Goal: Check status: Check status

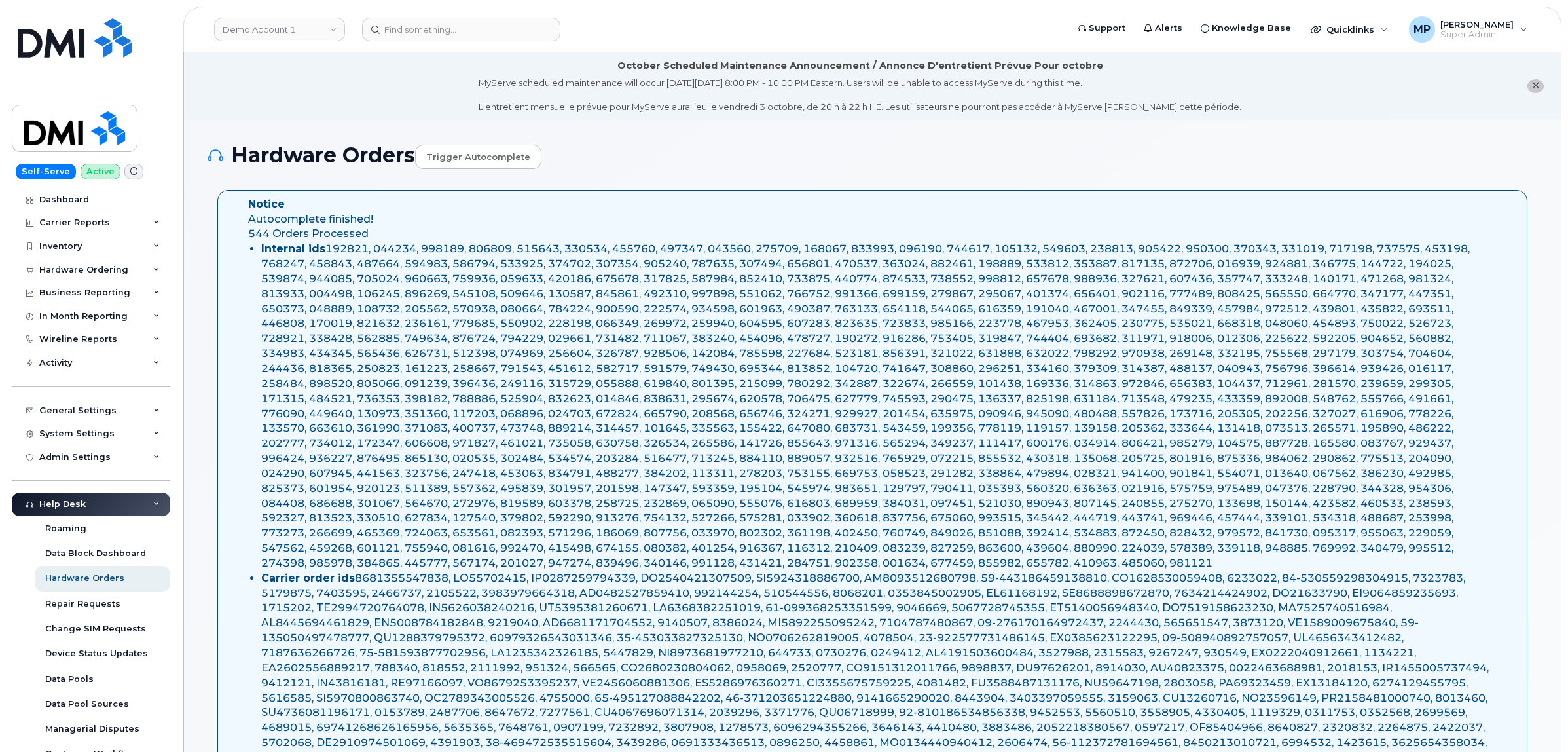
select select "Waiting for Dealer"
click at [261, 30] on link "Demo Account 1" at bounding box center [279, 30] width 131 height 24
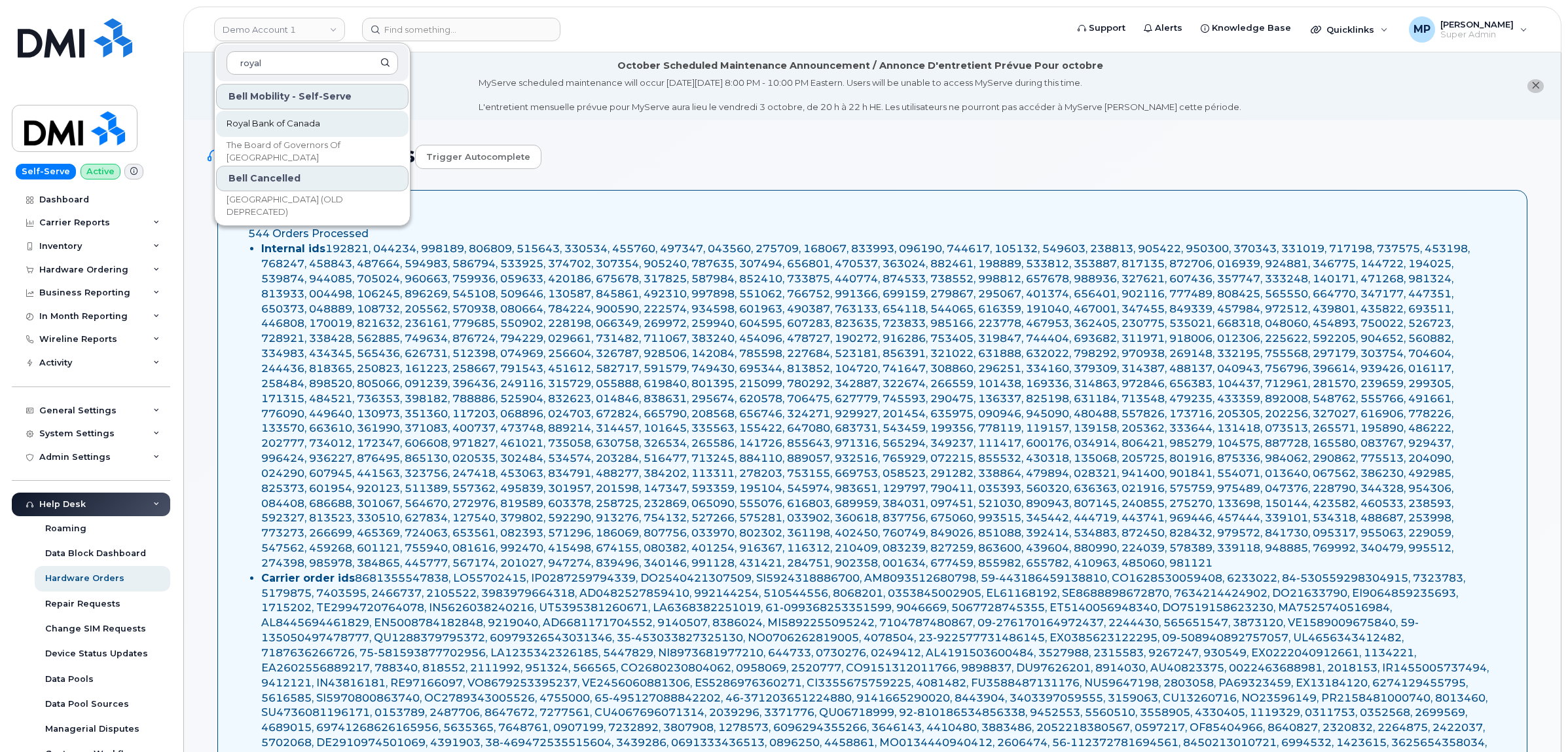
type input "royal"
click at [283, 126] on span "Royal Bank of Canada" at bounding box center [273, 124] width 93 height 13
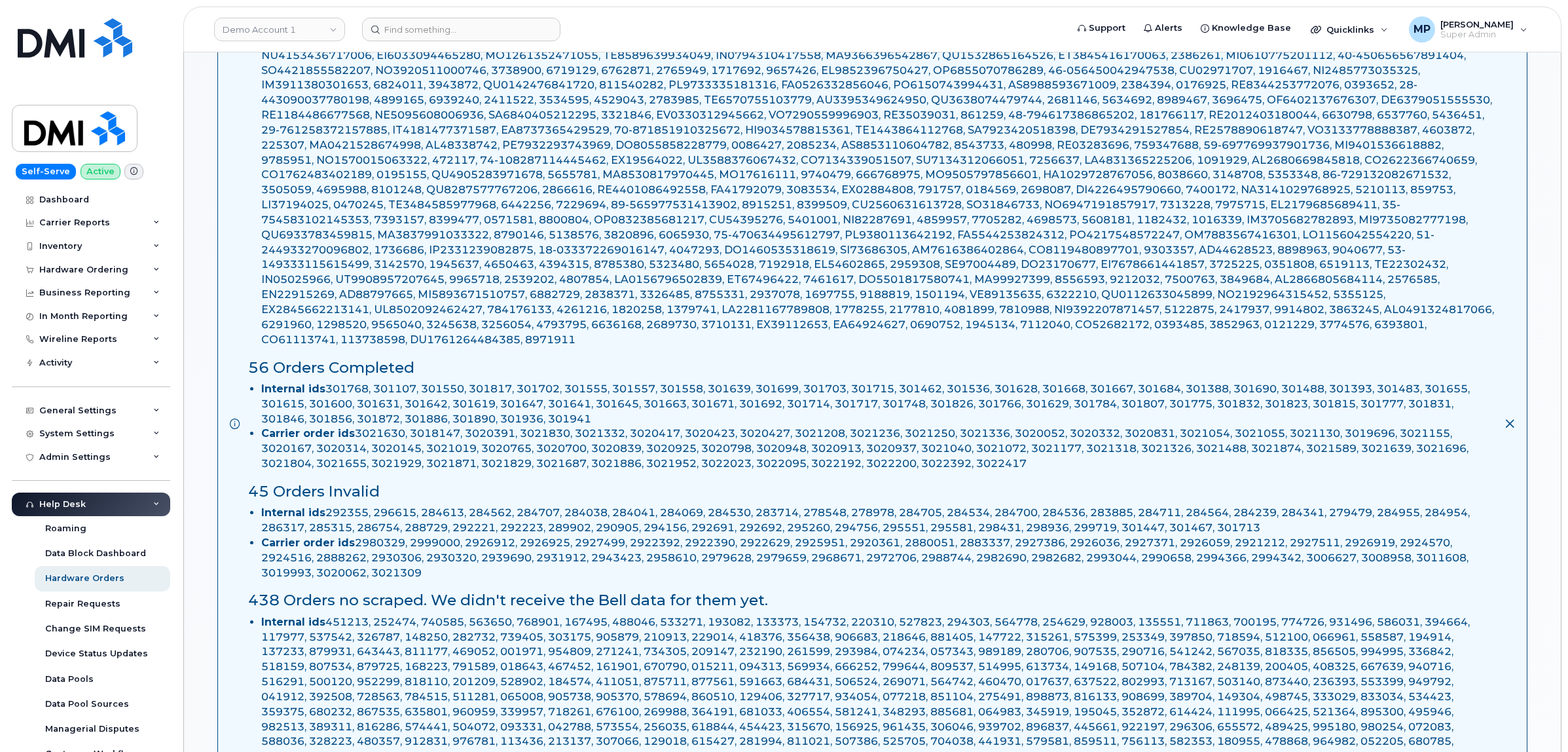
scroll to position [1064, 0]
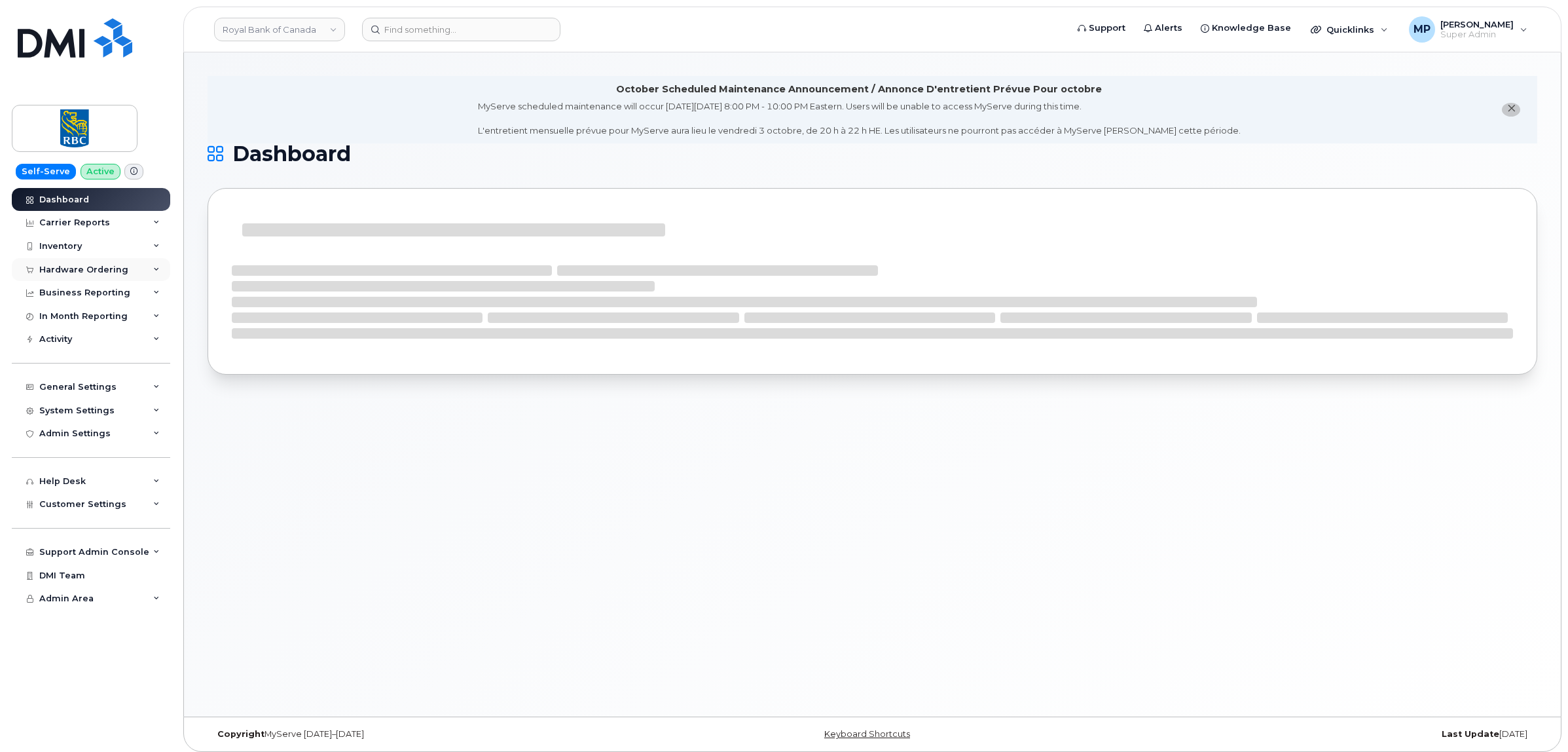
click at [60, 266] on div "Hardware Ordering" at bounding box center [84, 270] width 89 height 10
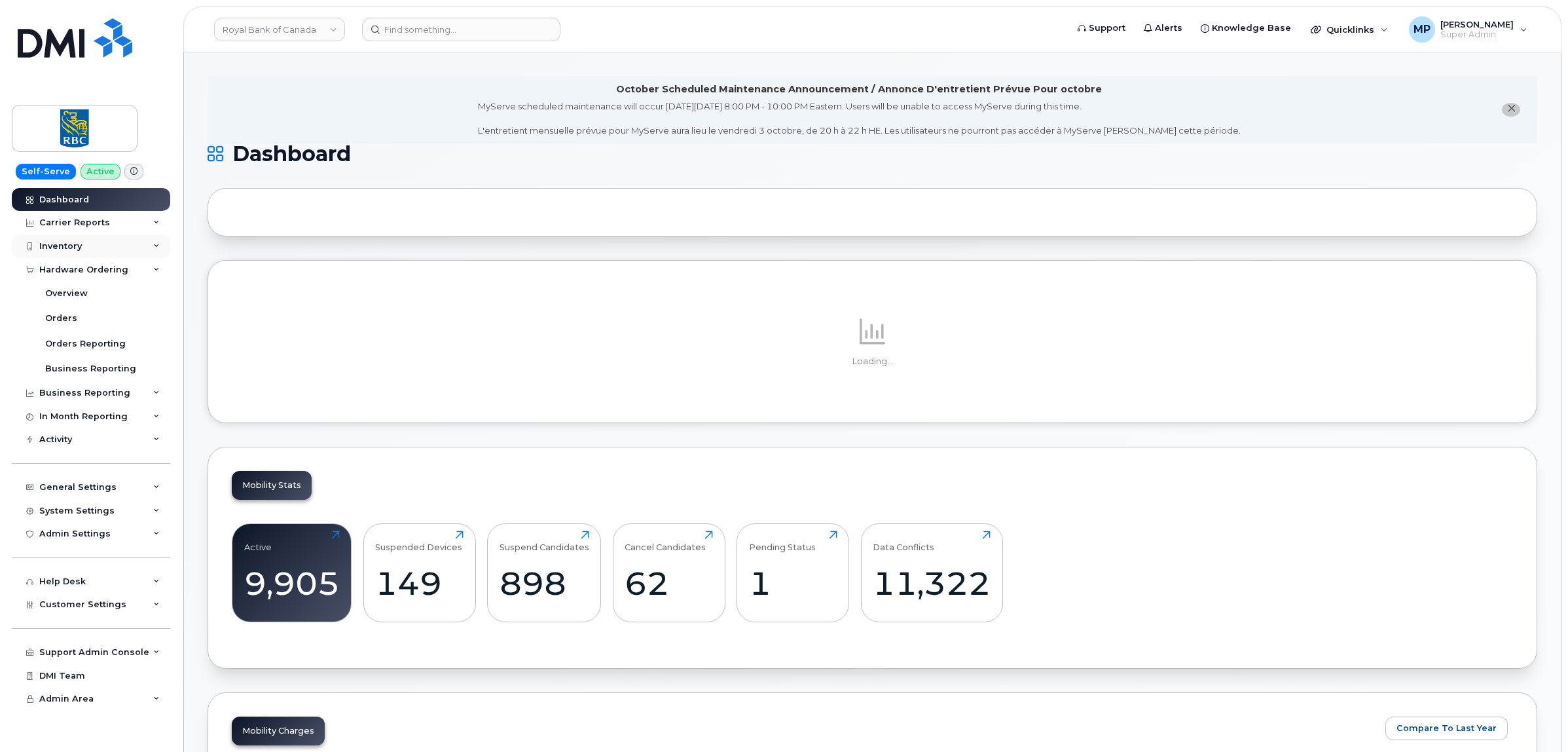
click at [67, 247] on div "Inventory" at bounding box center [61, 246] width 43 height 10
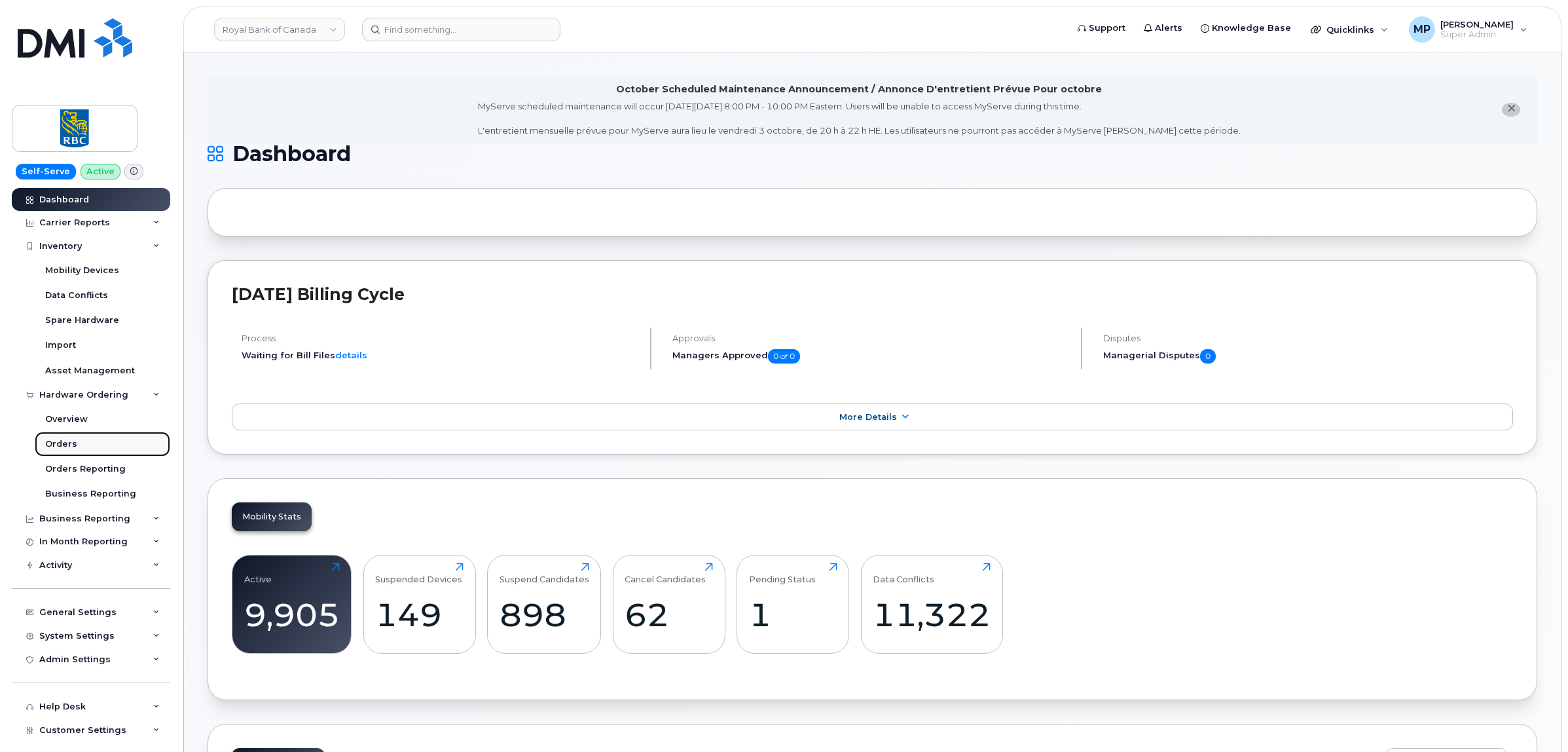
click at [67, 446] on div "Orders" at bounding box center [61, 444] width 32 height 12
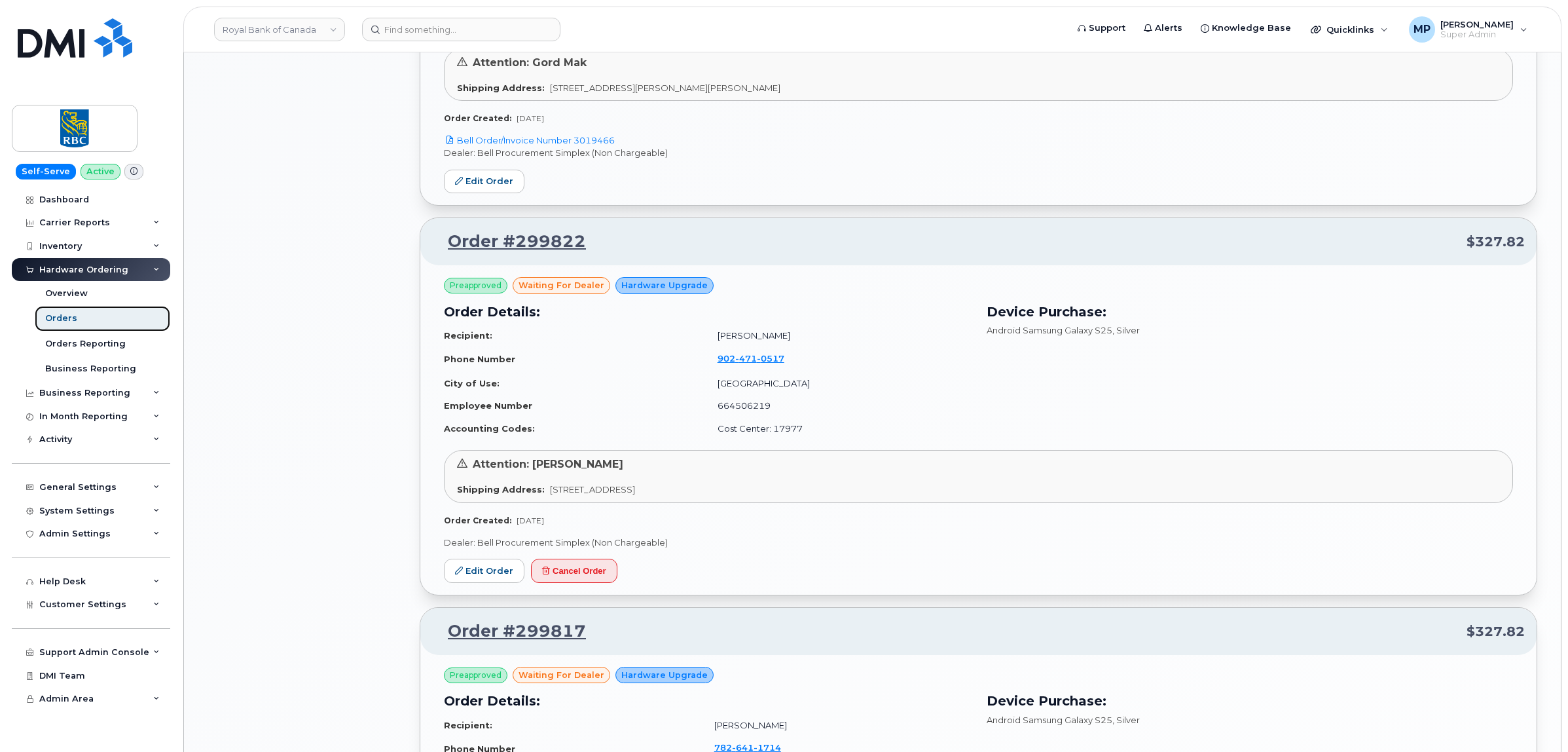
scroll to position [1556, 0]
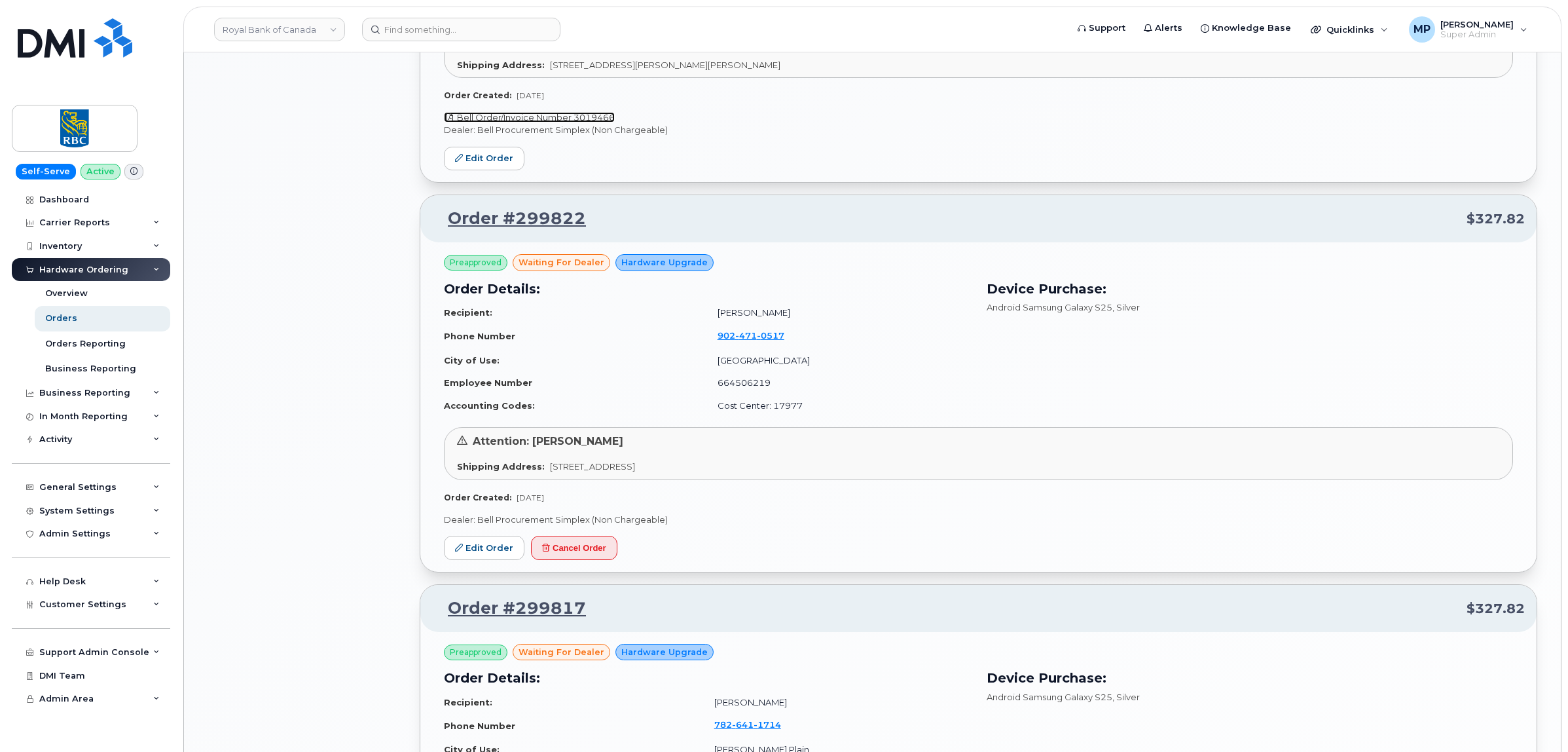
click at [554, 116] on link "Bell Order/Invoice Number 3019466" at bounding box center [529, 117] width 171 height 10
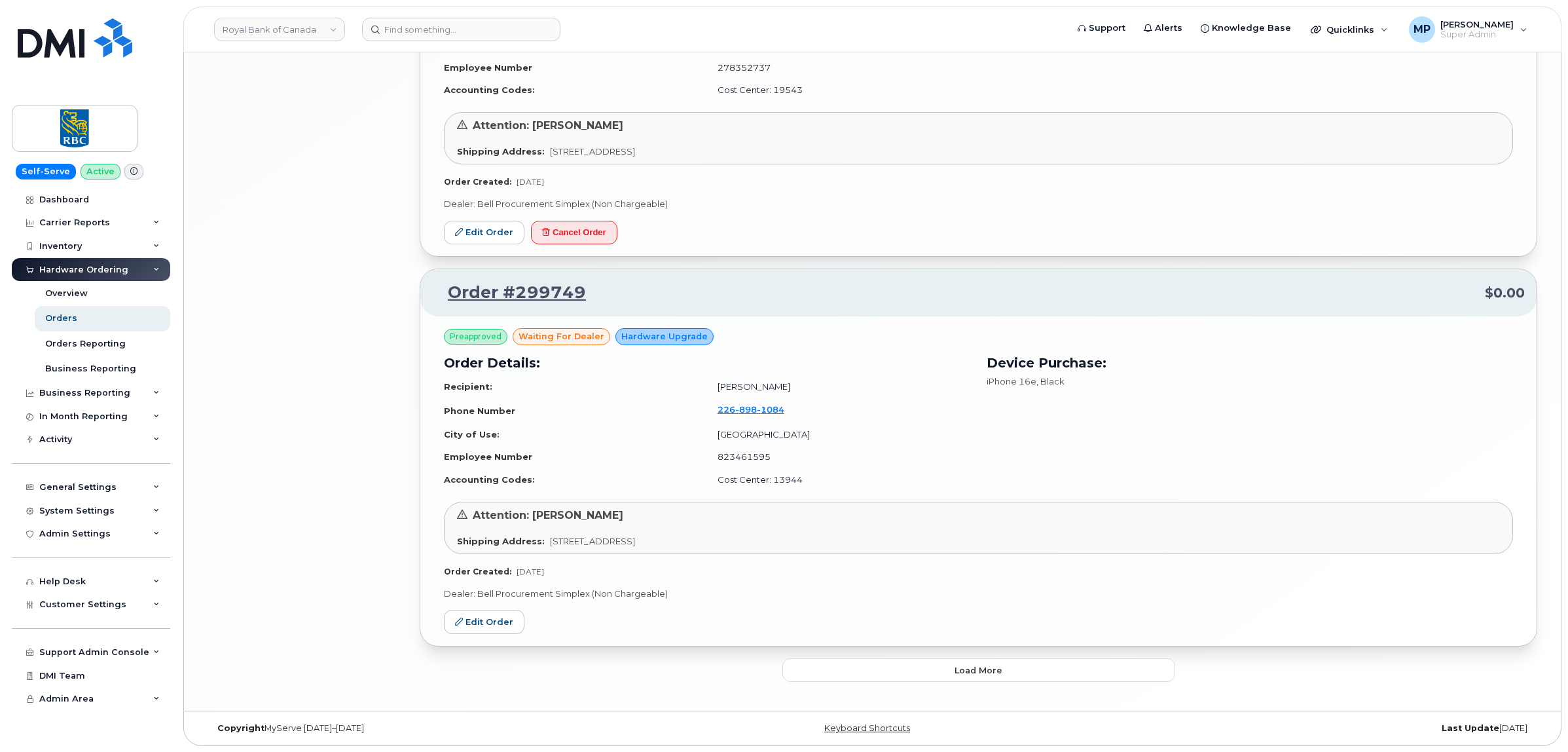
scroll to position [2627, 0]
click at [928, 680] on button "Load more" at bounding box center [979, 670] width 393 height 24
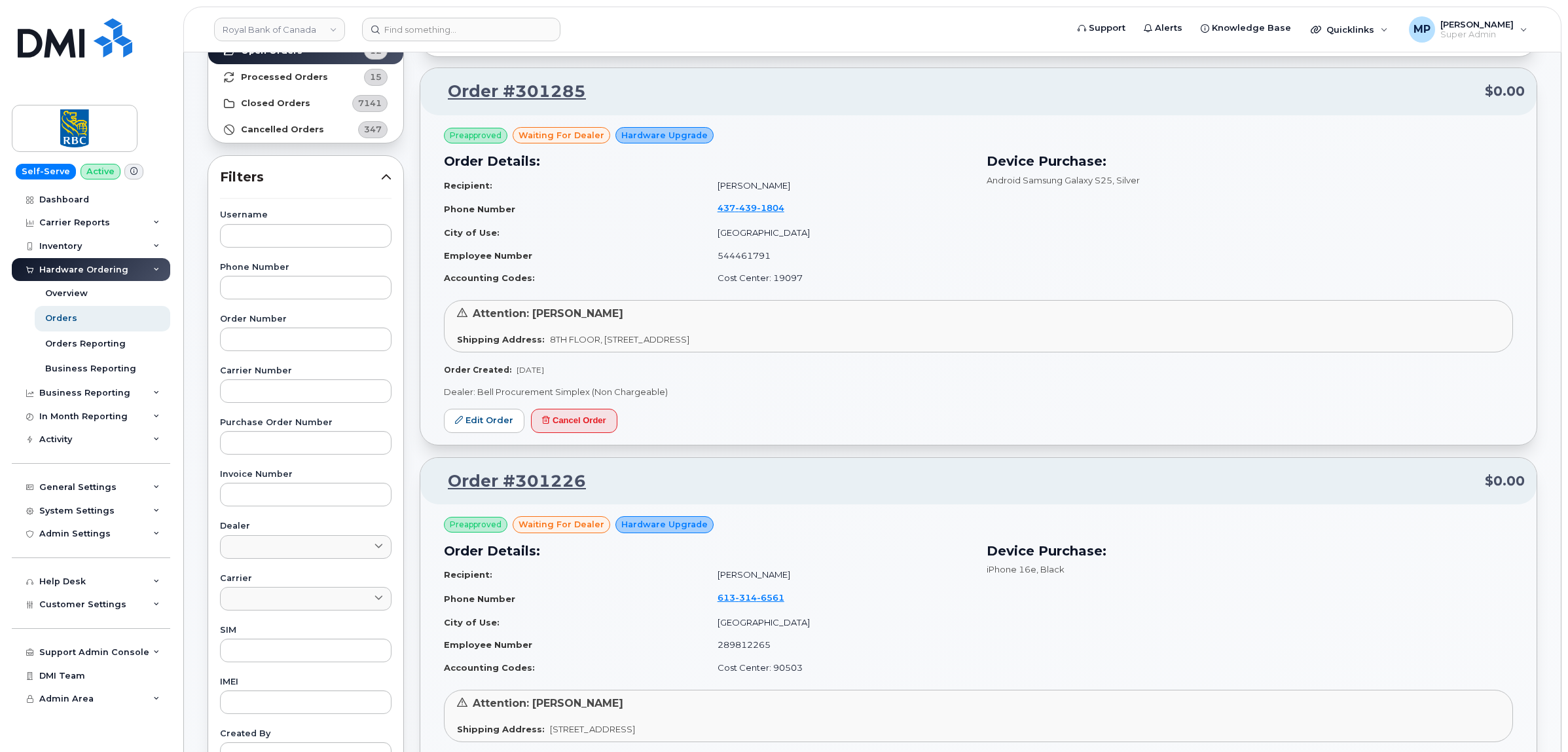
scroll to position [0, 0]
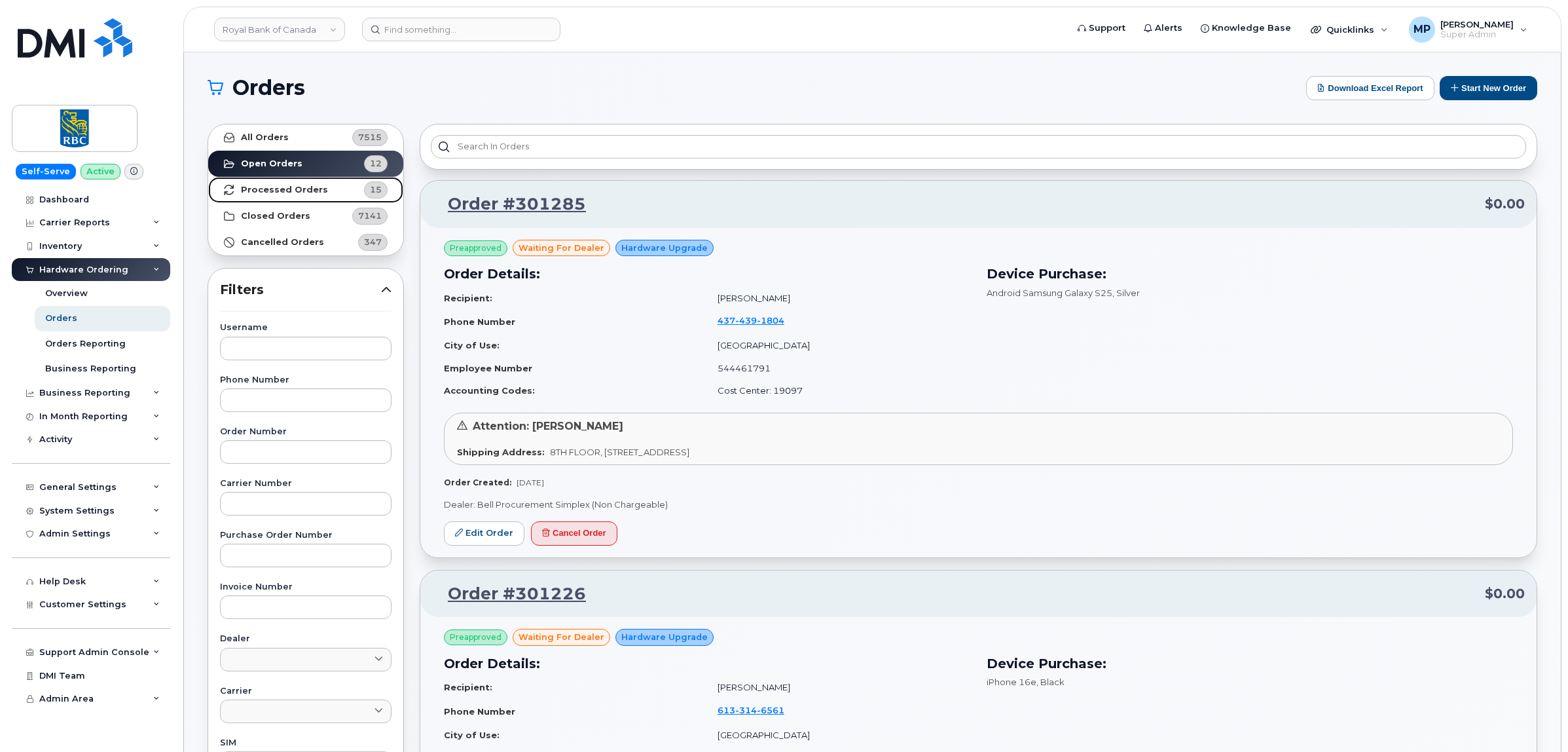
click at [312, 194] on strong "Processed Orders" at bounding box center [284, 190] width 87 height 10
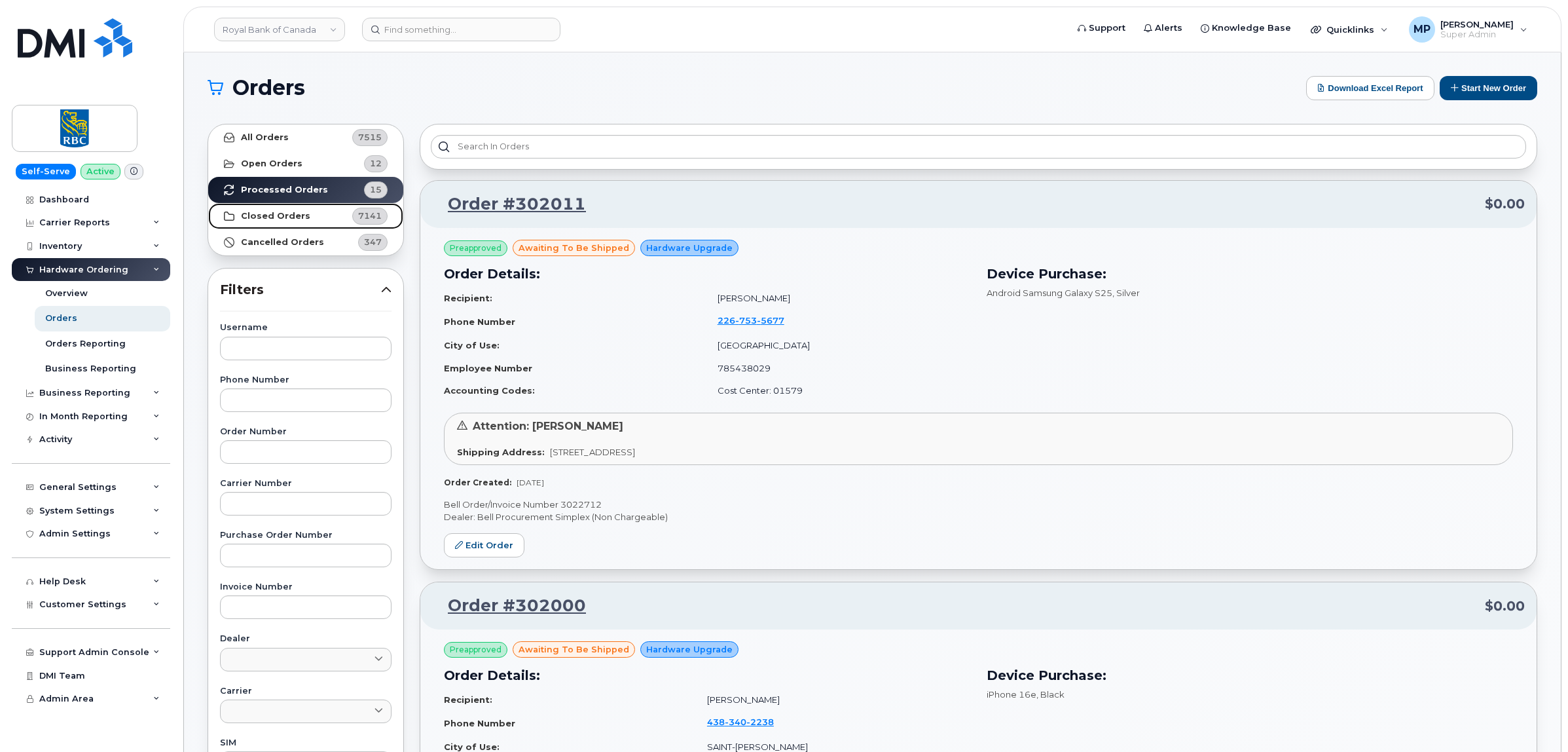
click at [263, 214] on strong "Closed Orders" at bounding box center [275, 216] width 69 height 10
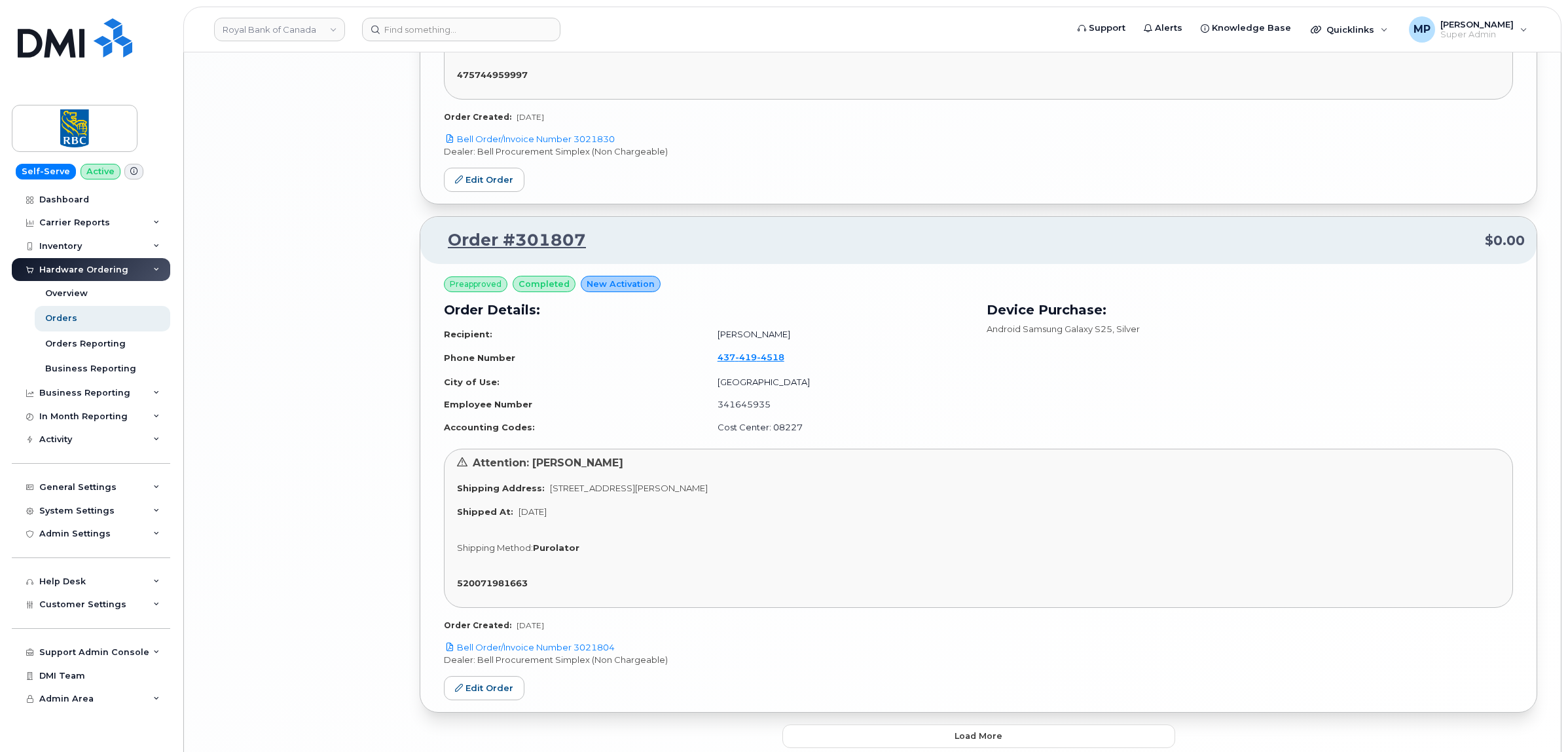
scroll to position [3587, 0]
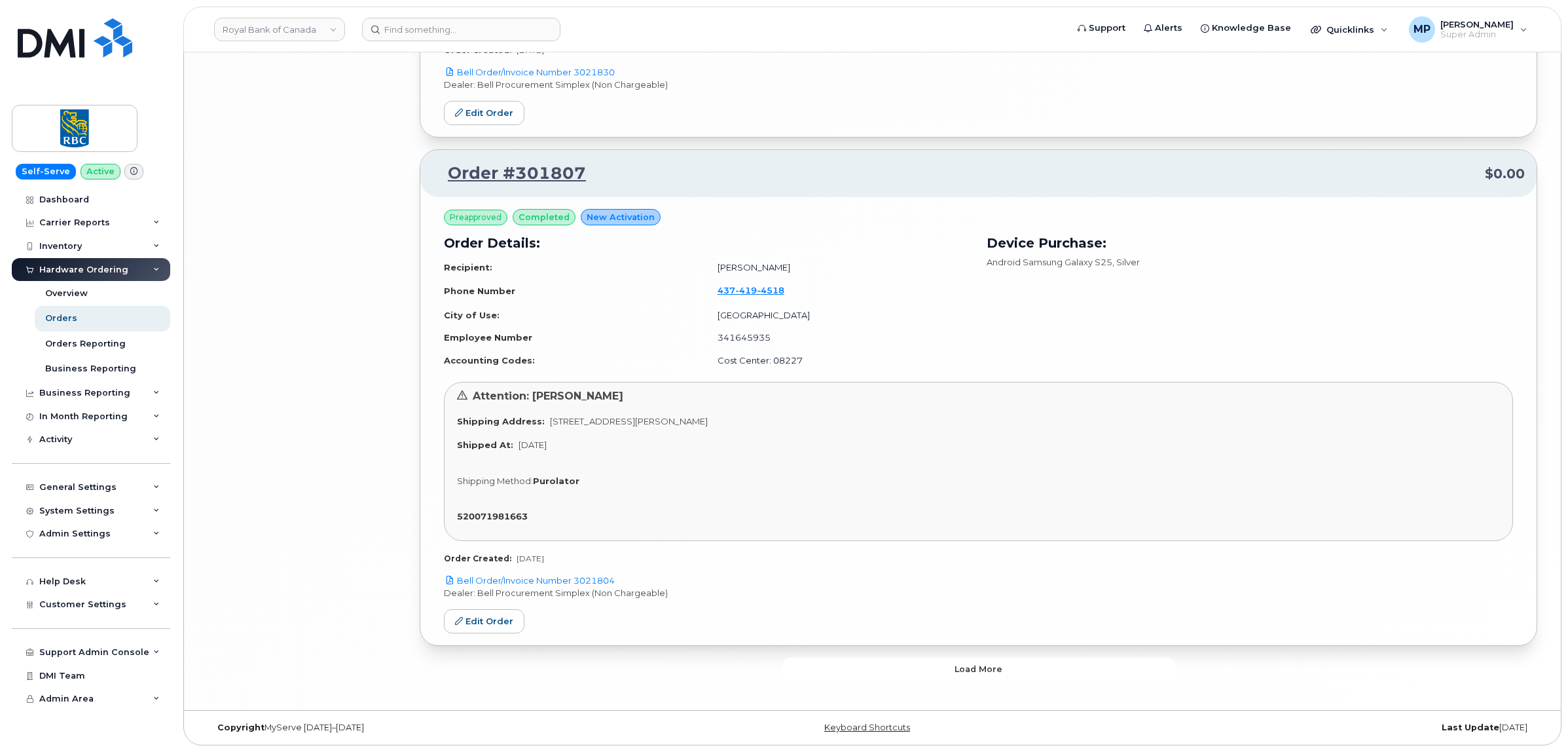
drag, startPoint x: 930, startPoint y: 665, endPoint x: 923, endPoint y: 662, distance: 7.6
click at [928, 665] on button "Load more" at bounding box center [979, 670] width 393 height 24
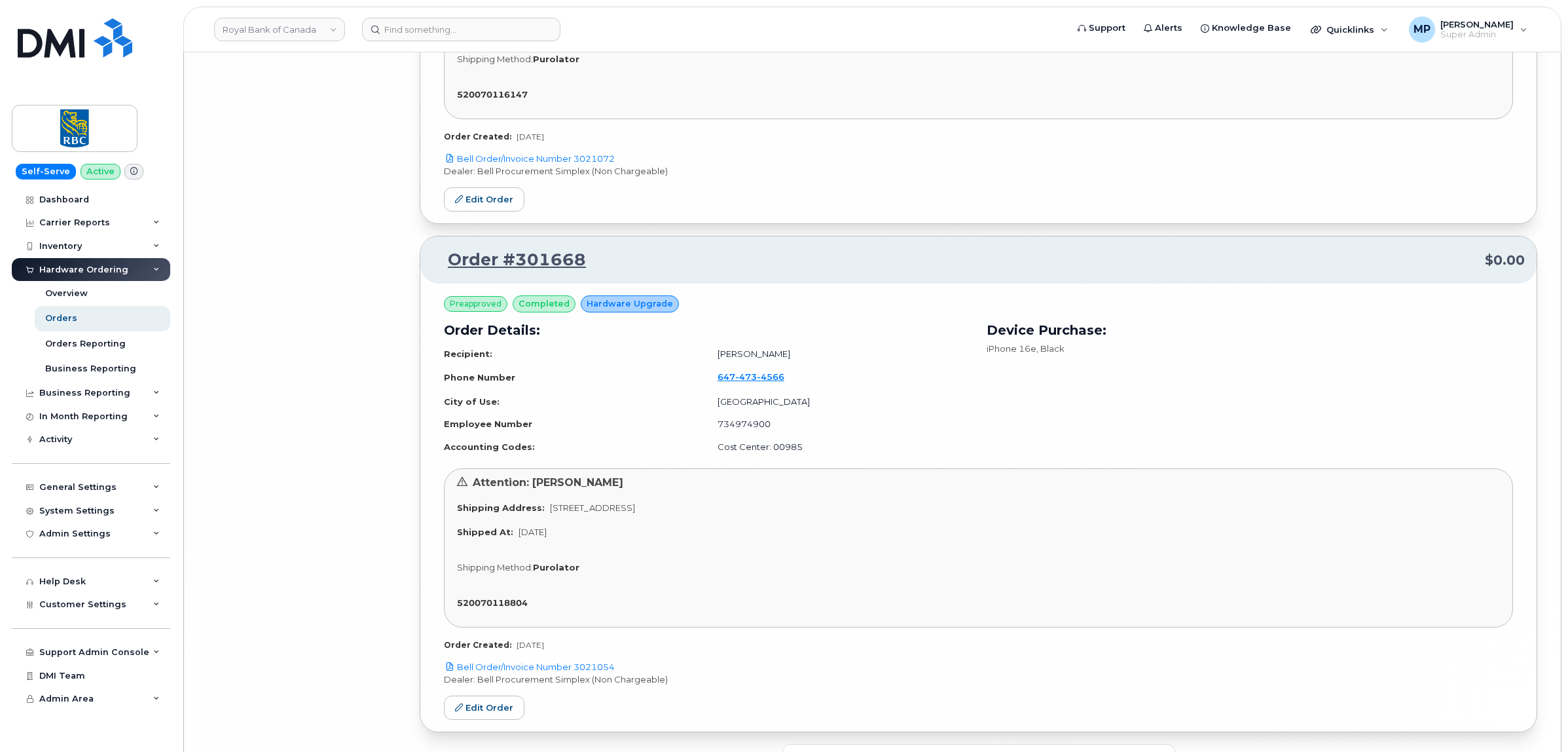
scroll to position [7654, 0]
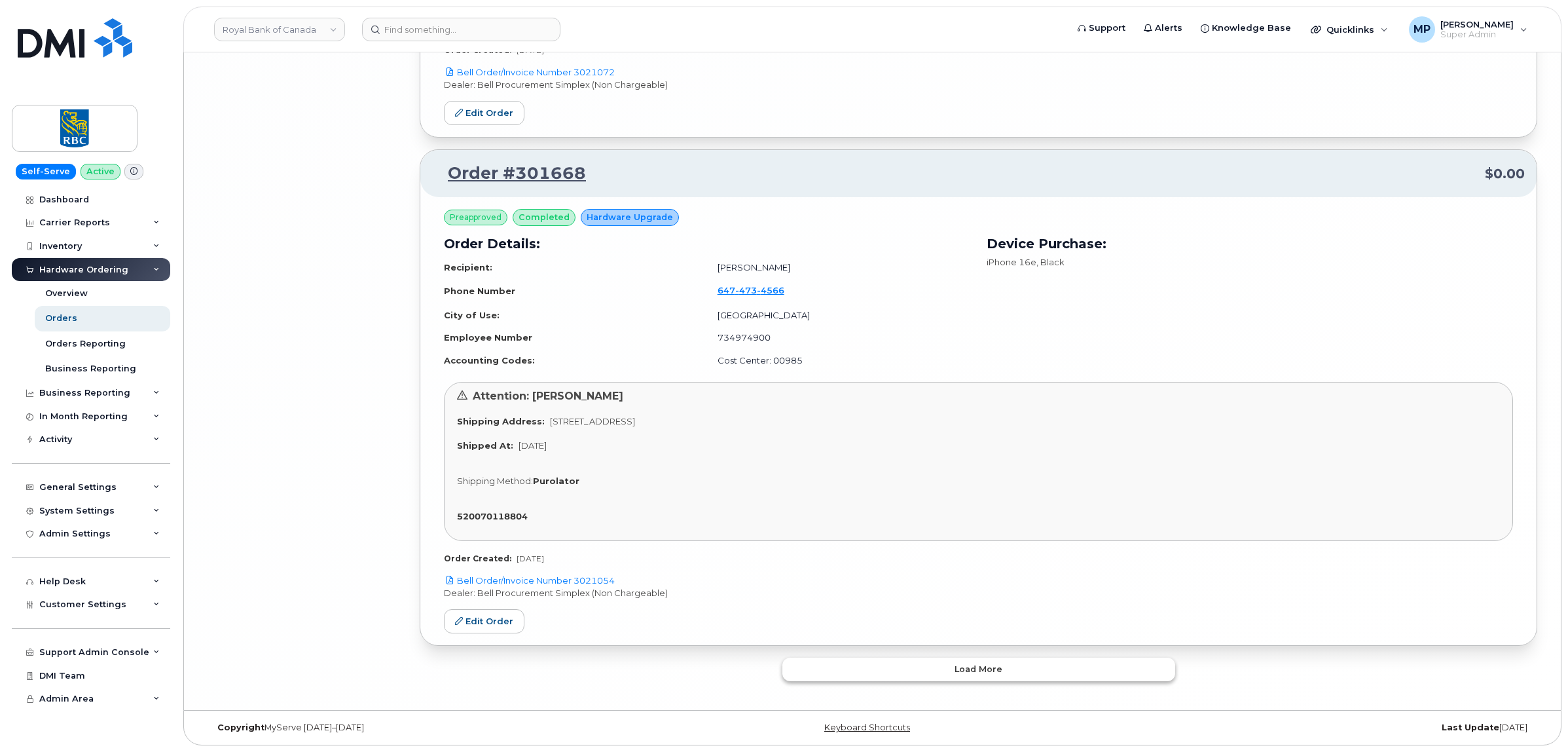
click at [899, 679] on button "Load more" at bounding box center [979, 670] width 393 height 24
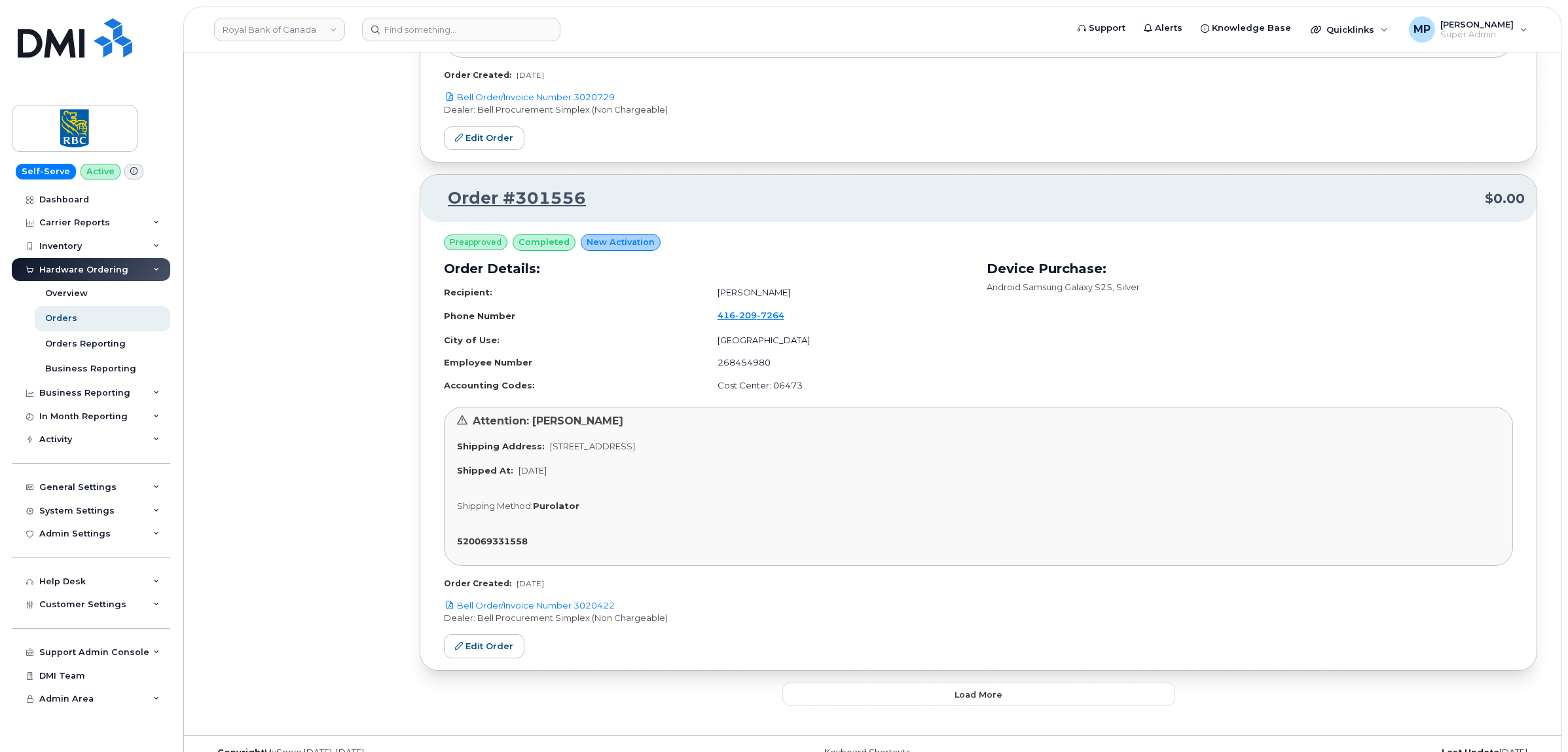
scroll to position [11720, 0]
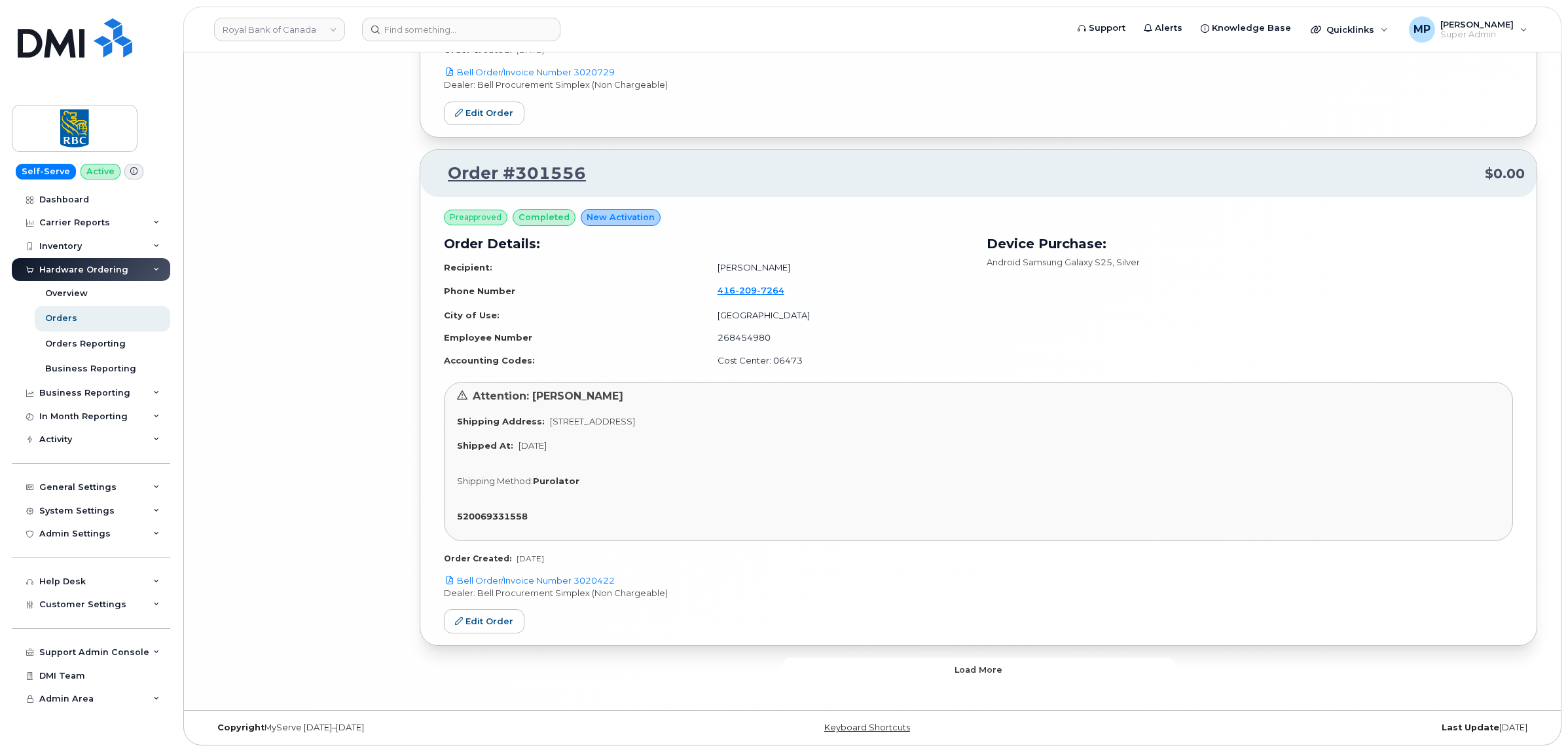
click at [917, 673] on button "Load more" at bounding box center [979, 670] width 393 height 24
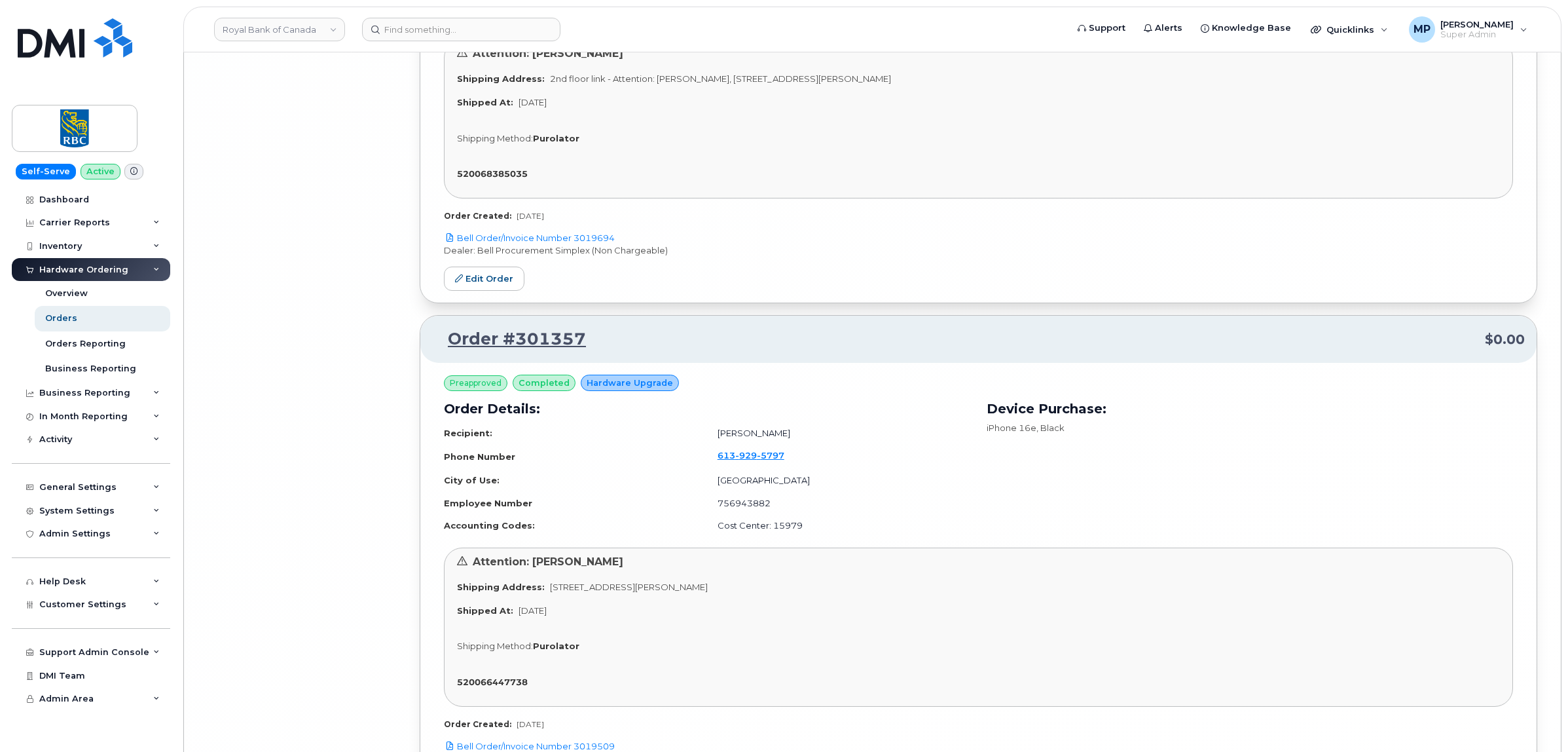
scroll to position [15762, 0]
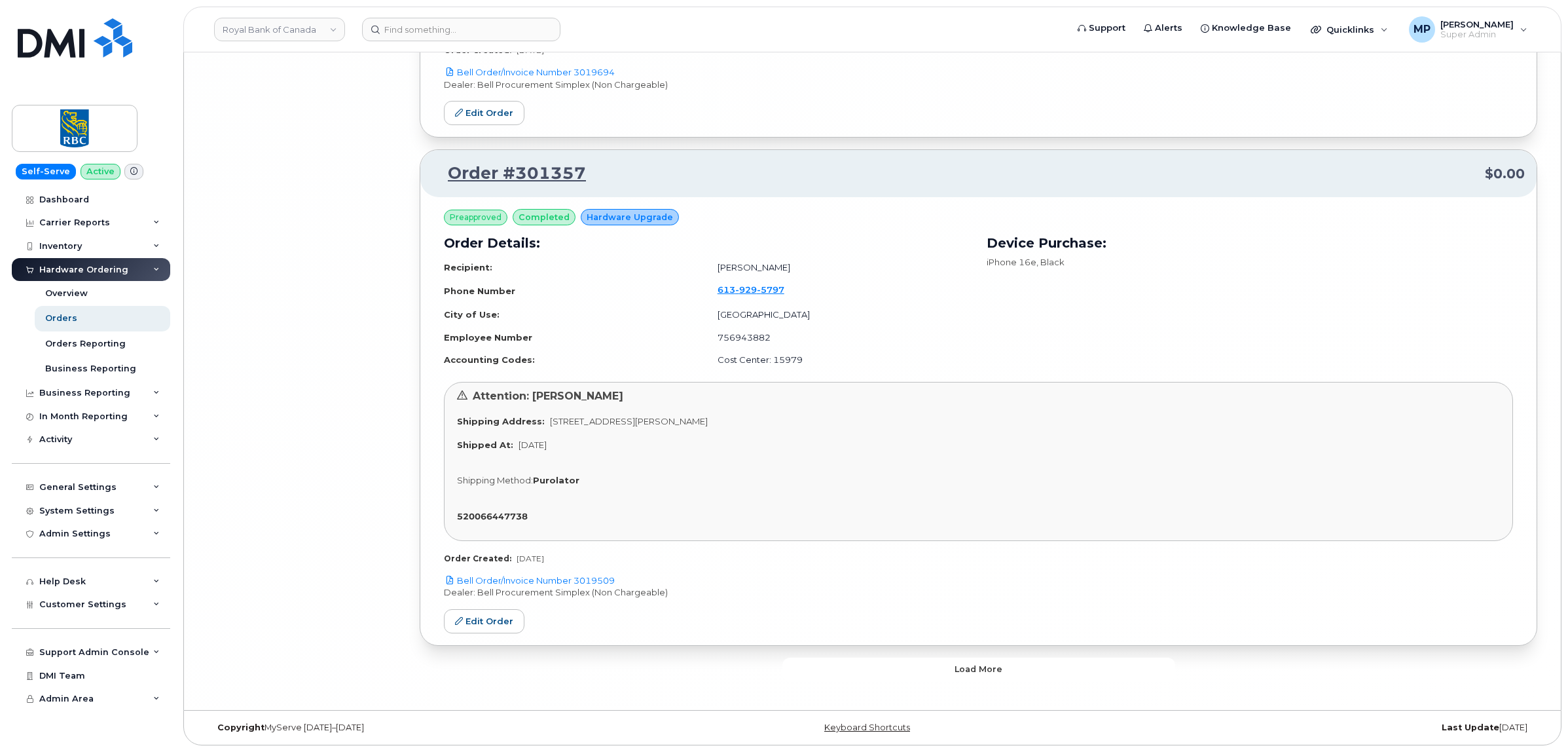
drag, startPoint x: 898, startPoint y: 675, endPoint x: 897, endPoint y: 664, distance: 11.0
click at [899, 673] on button "Load more" at bounding box center [979, 670] width 393 height 24
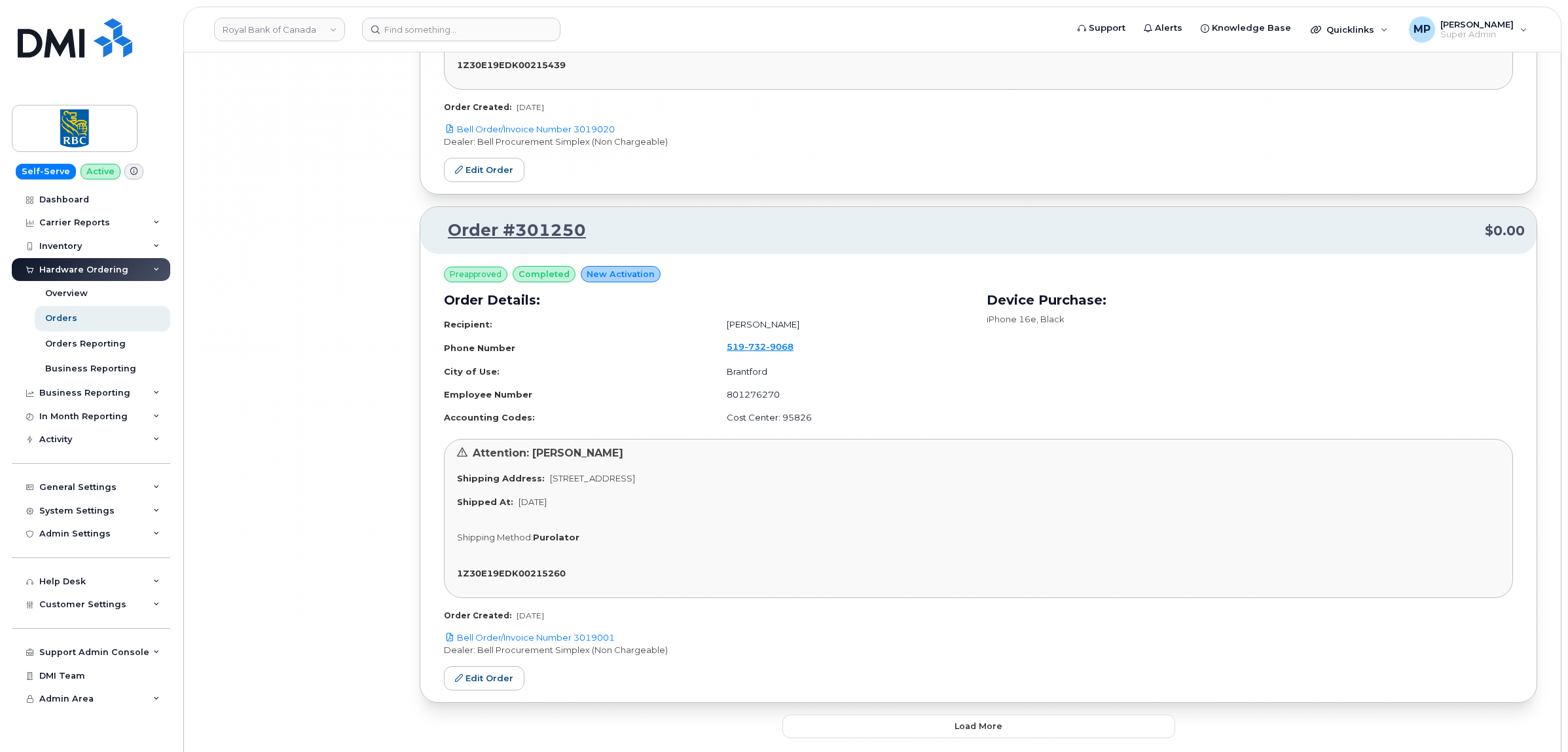
scroll to position [19828, 0]
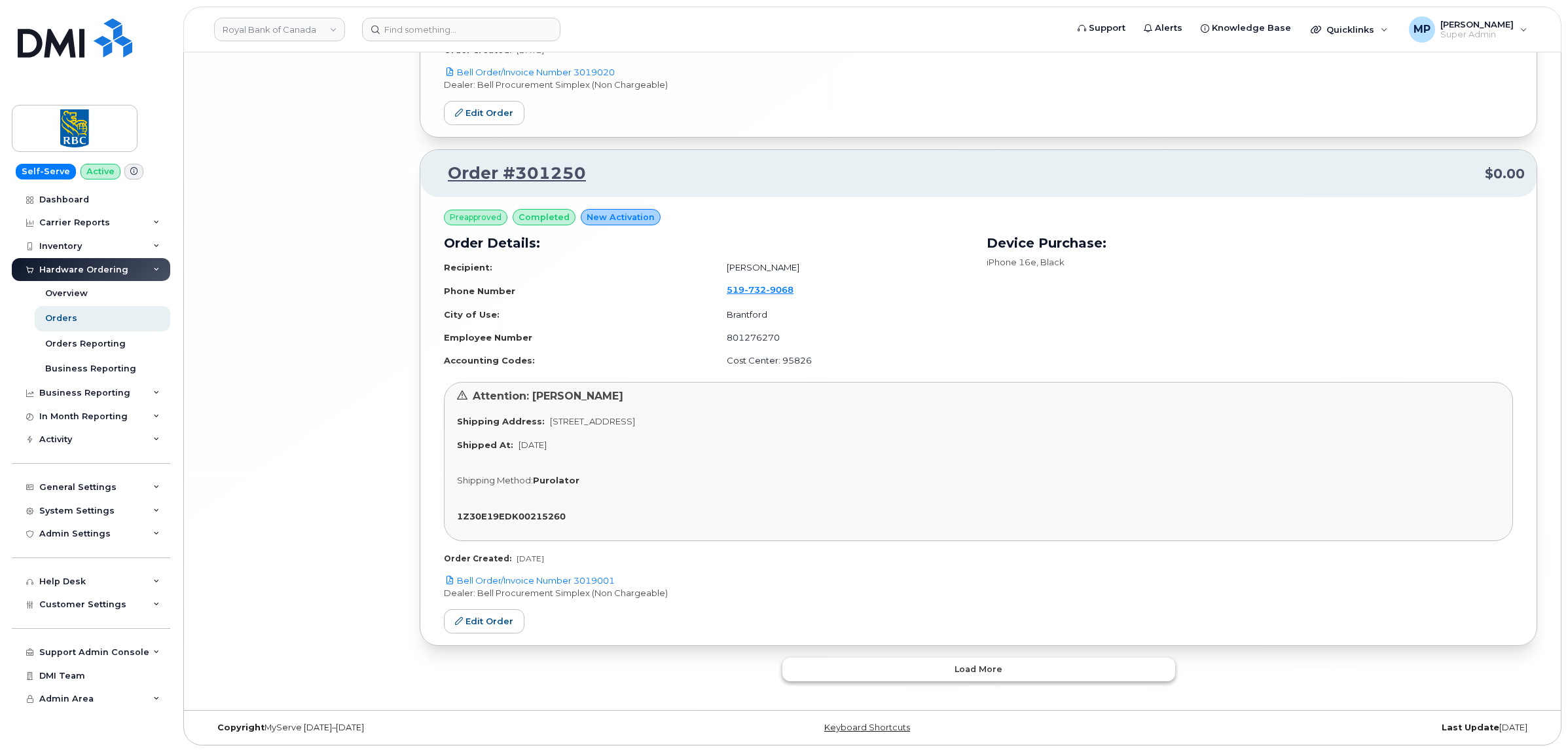
click at [872, 665] on button "Load more" at bounding box center [979, 670] width 393 height 24
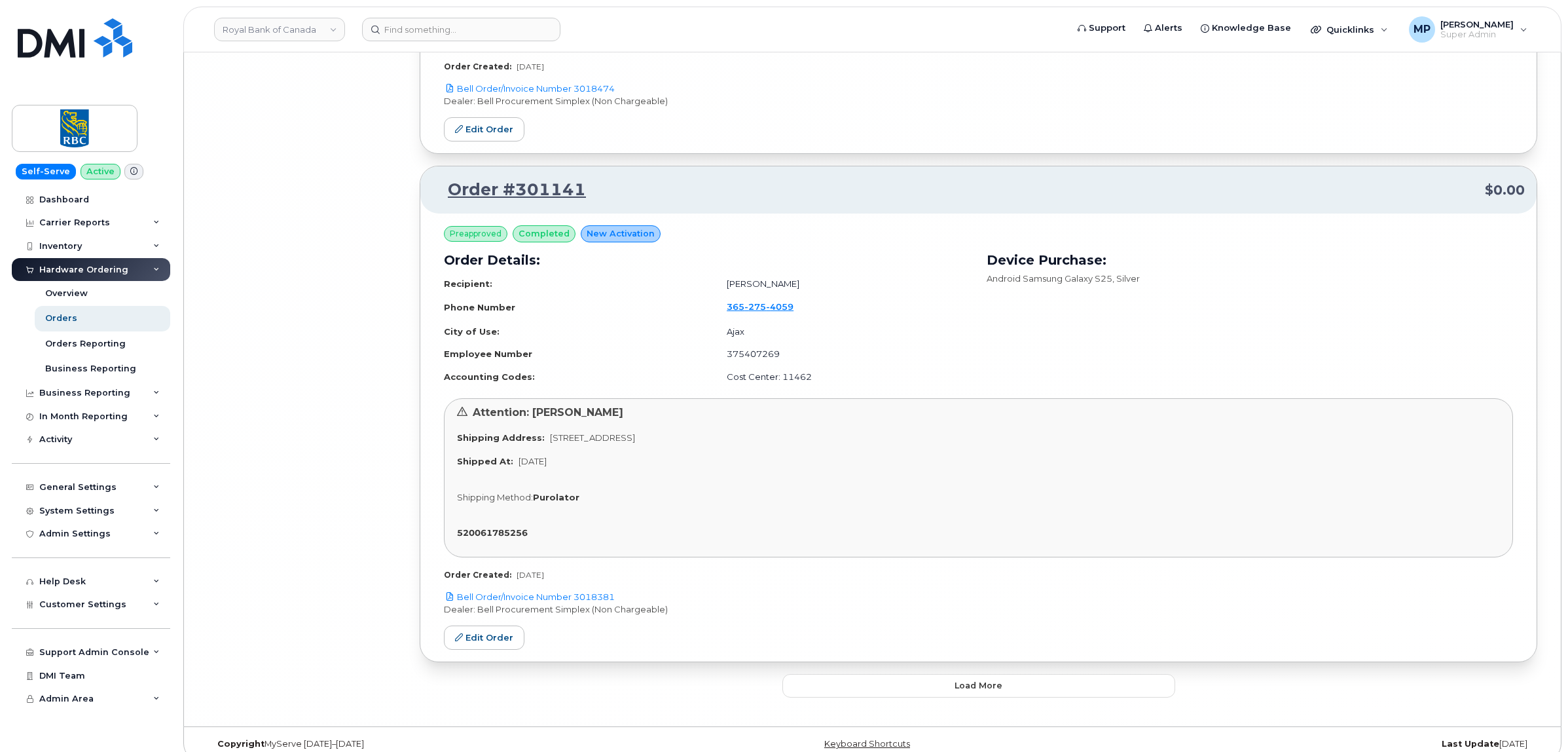
scroll to position [23894, 0]
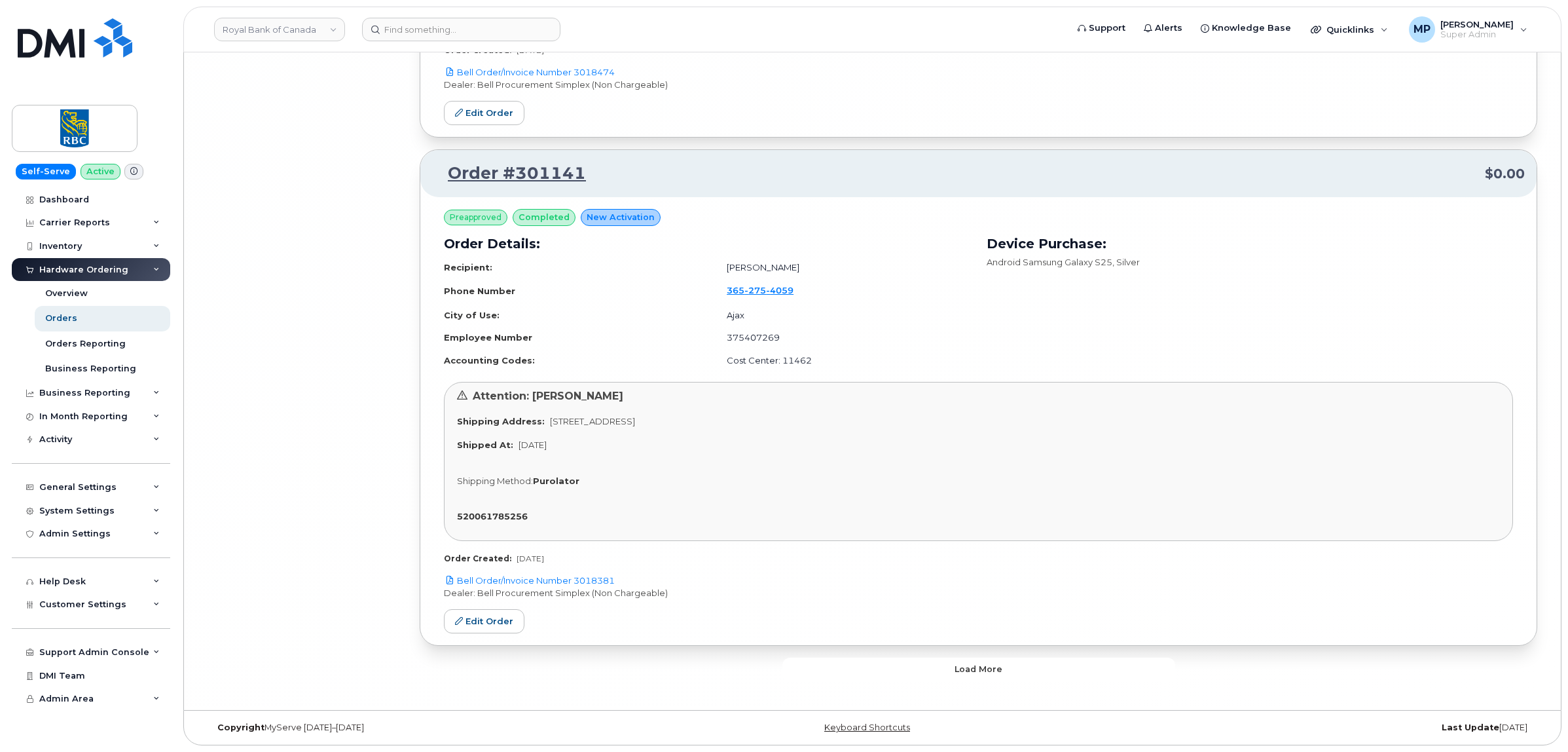
click at [899, 677] on button "Load more" at bounding box center [979, 670] width 393 height 24
